Goal: Entertainment & Leisure: Consume media (video, audio)

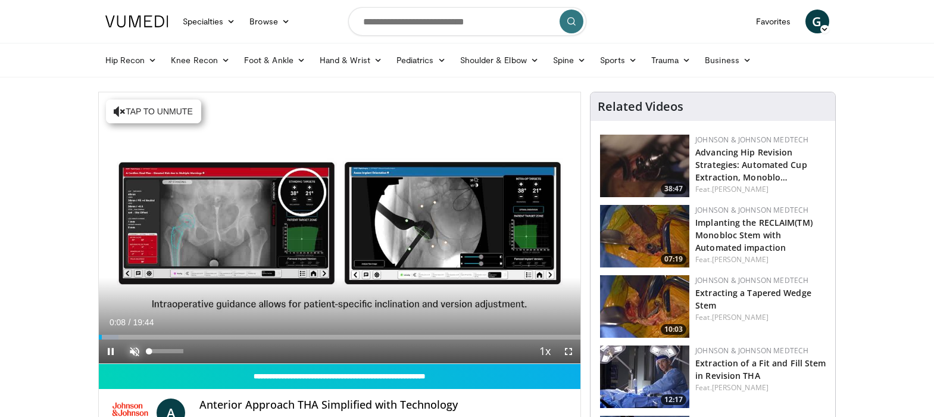
click at [132, 347] on span "Video Player" at bounding box center [135, 351] width 24 height 24
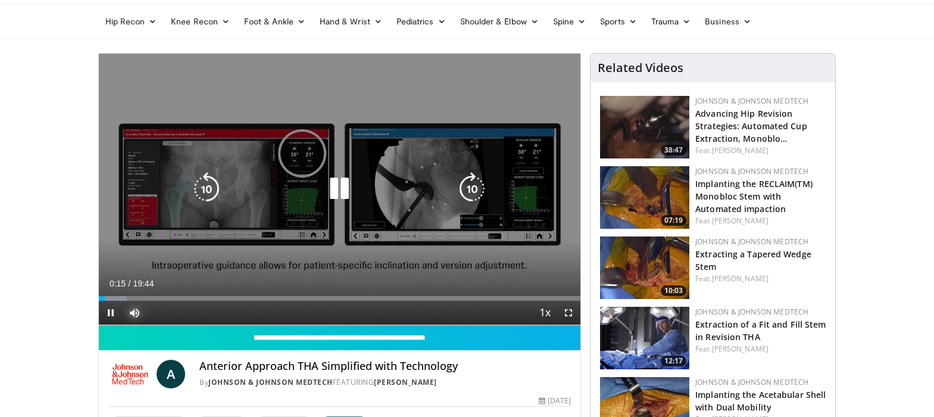
scroll to position [60, 0]
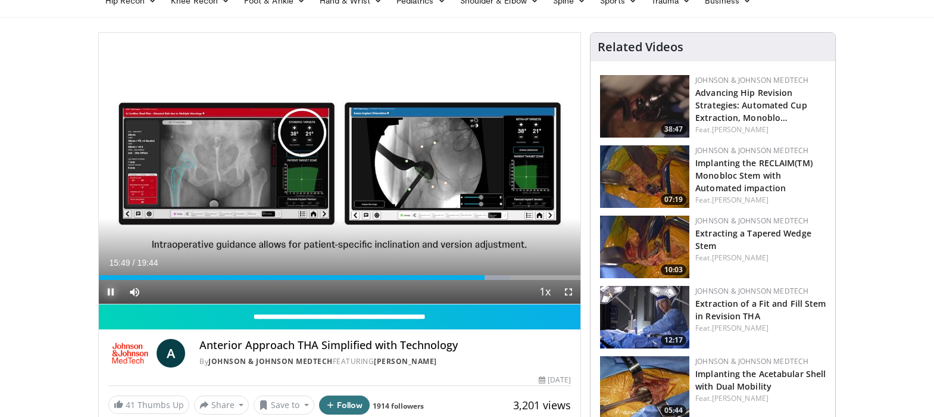
click at [107, 291] on span "Video Player" at bounding box center [111, 292] width 24 height 24
click at [110, 288] on span "Video Player" at bounding box center [111, 292] width 24 height 24
